Goal: Task Accomplishment & Management: Use online tool/utility

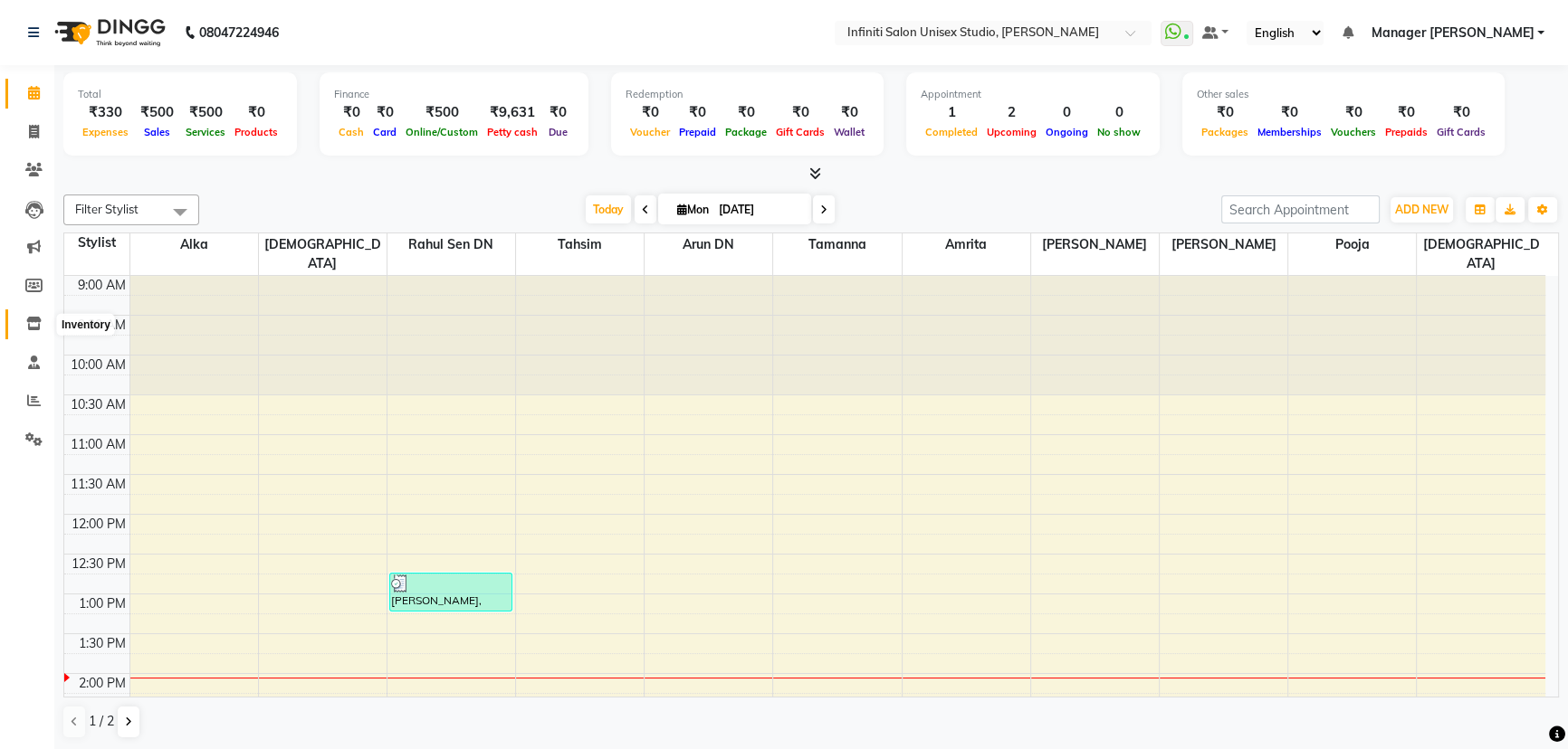
click at [25, 317] on span at bounding box center [33, 324] width 31 height 21
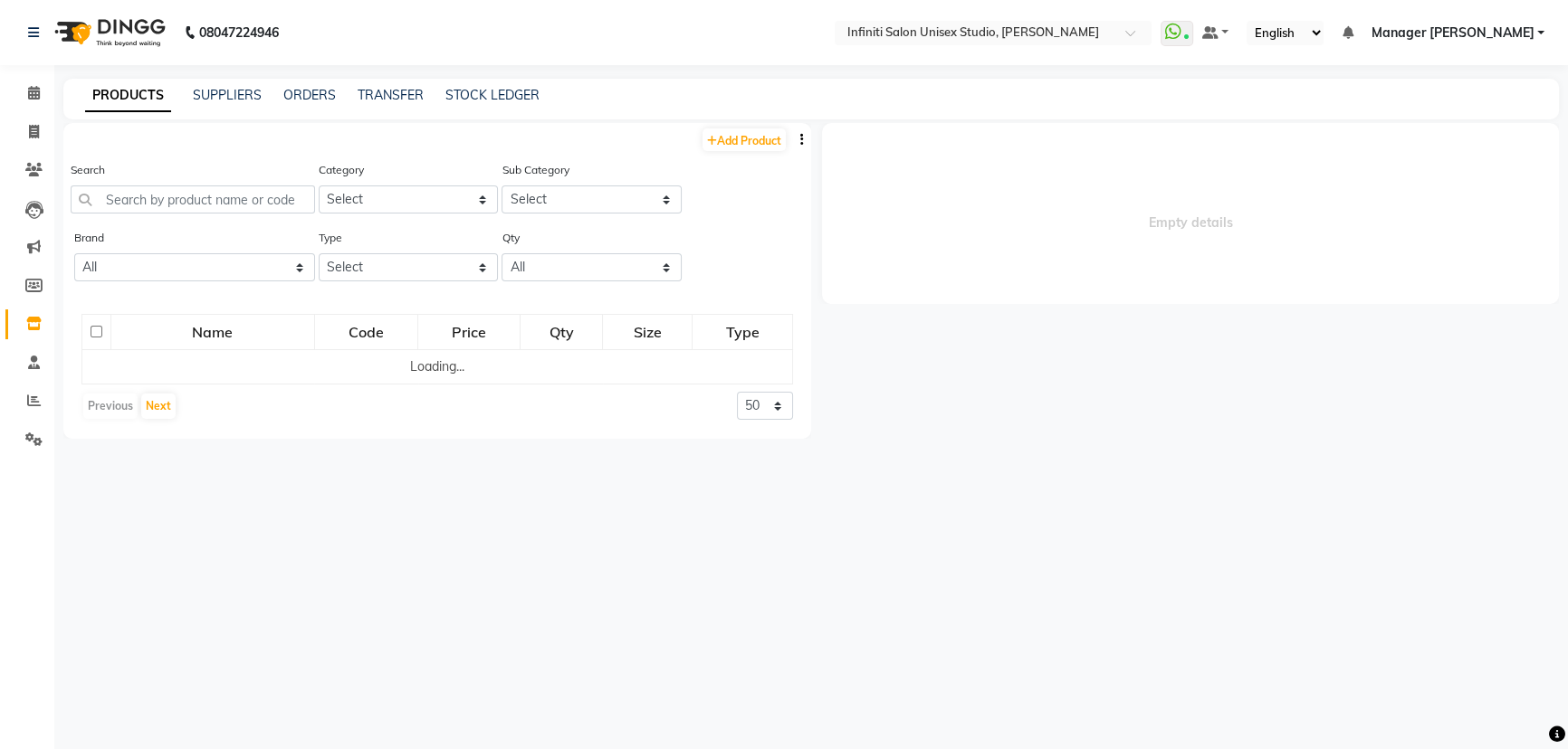
select select
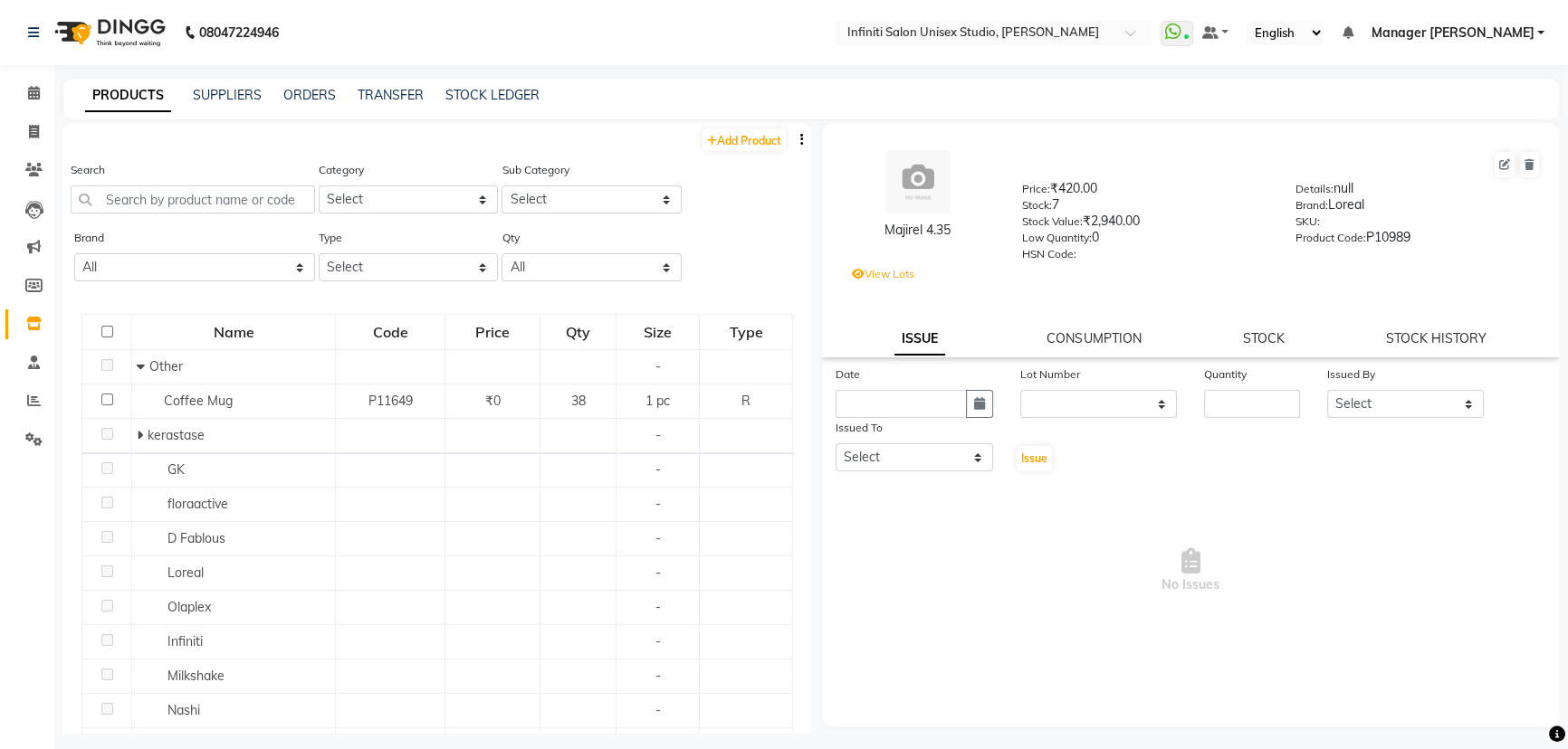
click at [489, 103] on div "STOCK LEDGER" at bounding box center [492, 96] width 94 height 19
click at [498, 96] on link "STOCK LEDGER" at bounding box center [492, 95] width 94 height 16
select select "all"
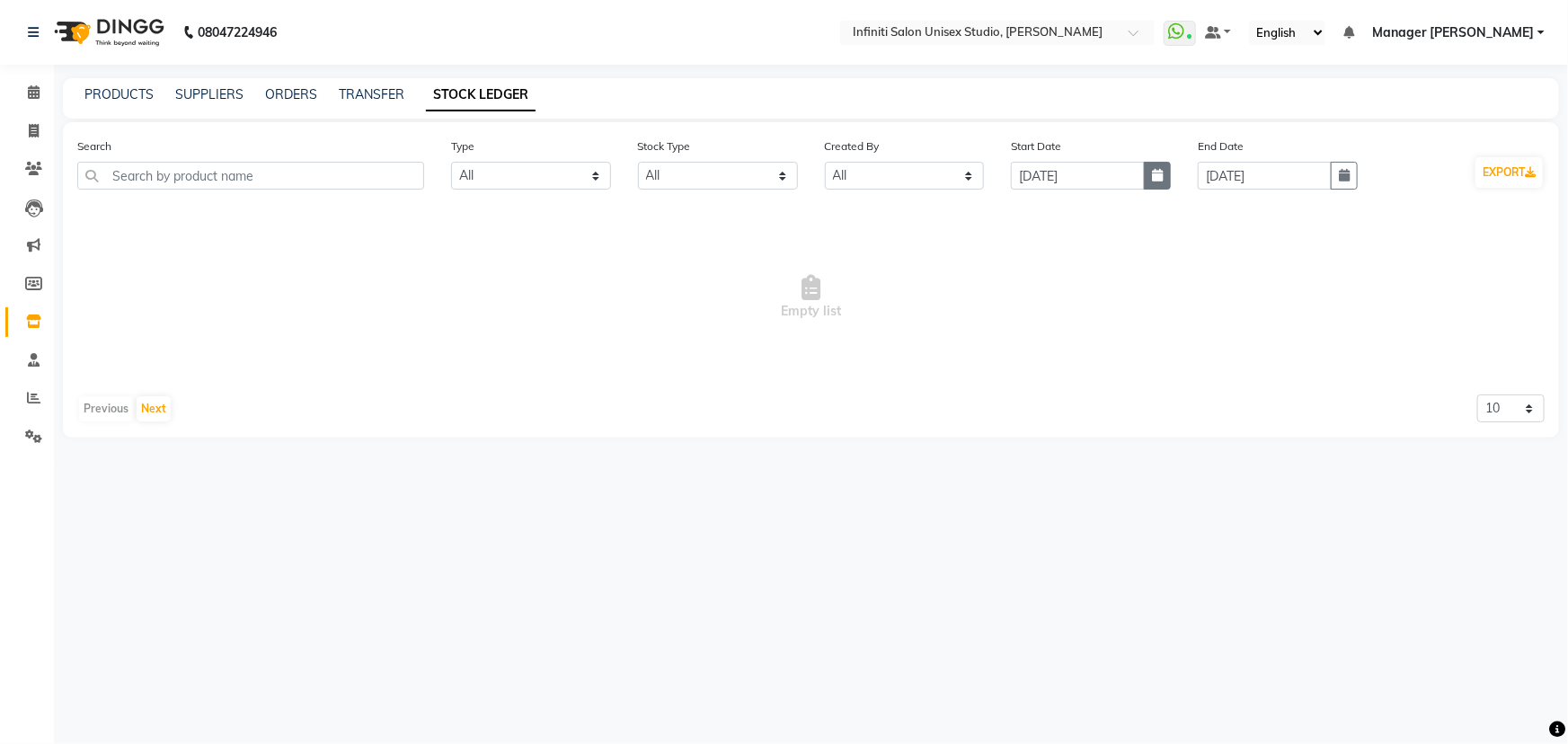
click at [1169, 178] on button "button" at bounding box center [1157, 176] width 27 height 28
select select "9"
select select "2025"
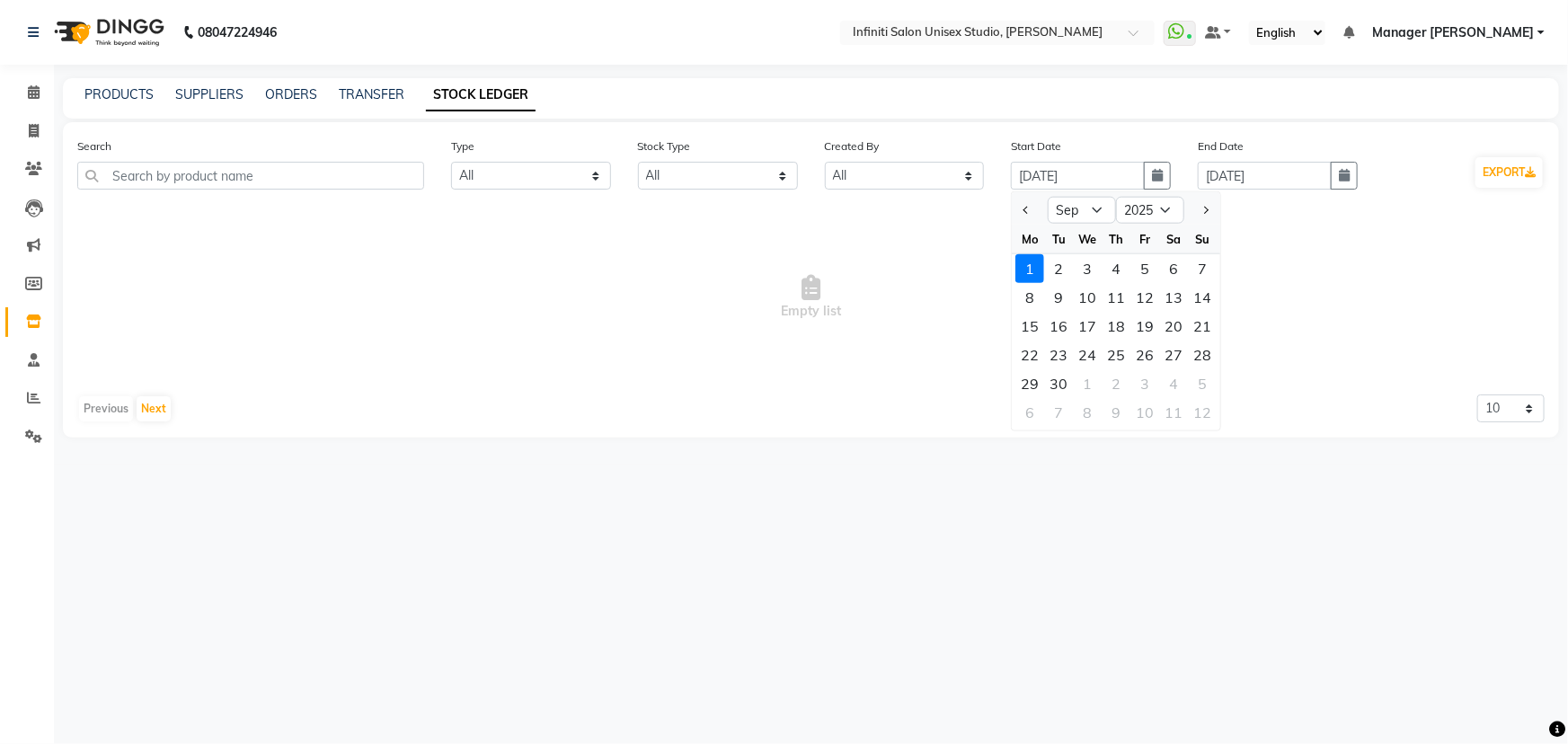
click at [673, 216] on span "Empty list" at bounding box center [811, 297] width 1467 height 180
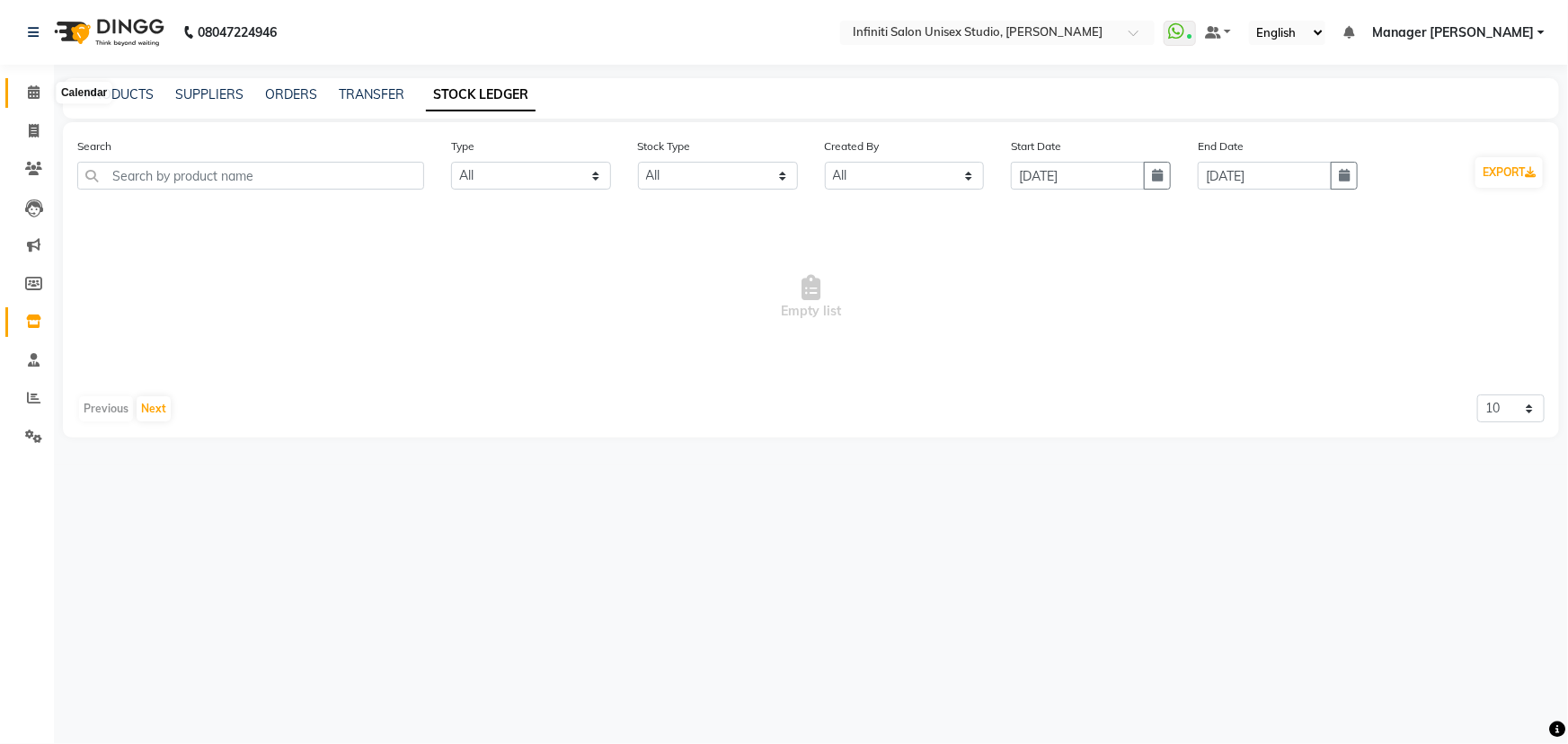
click at [32, 89] on icon at bounding box center [34, 92] width 11 height 13
